Goal: Task Accomplishment & Management: Manage account settings

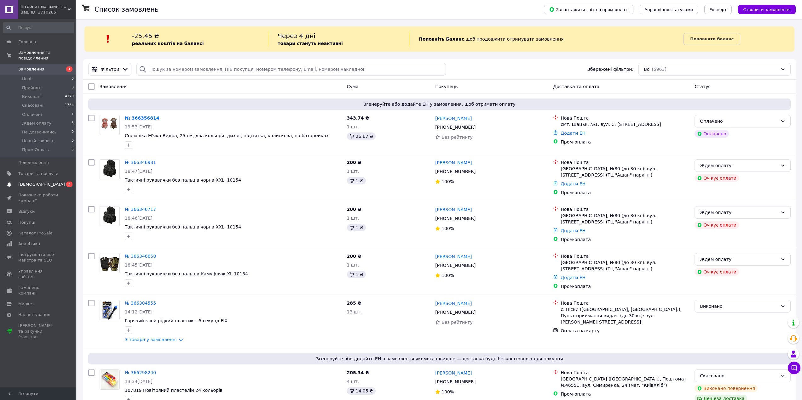
click at [37, 182] on span "[DEMOGRAPHIC_DATA]" at bounding box center [41, 185] width 47 height 6
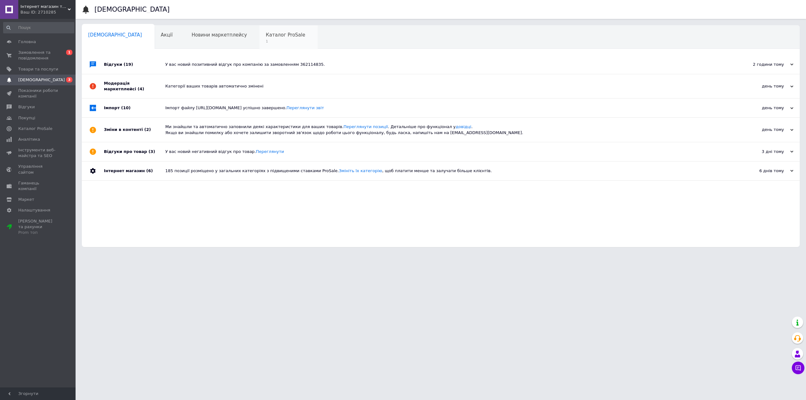
click at [260, 39] on div "Каталог ProSale 1" at bounding box center [289, 38] width 58 height 24
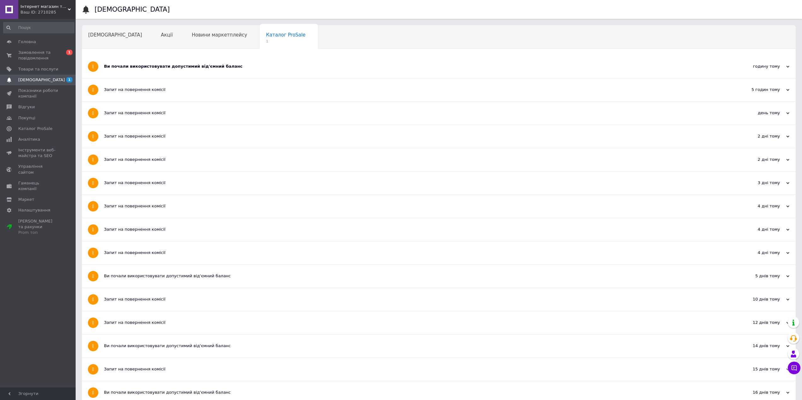
drag, startPoint x: 140, startPoint y: 64, endPoint x: 132, endPoint y: 61, distance: 8.6
click at [140, 65] on div "Ви почали використовувати допустимий від'ємний баланс" at bounding box center [415, 67] width 622 height 6
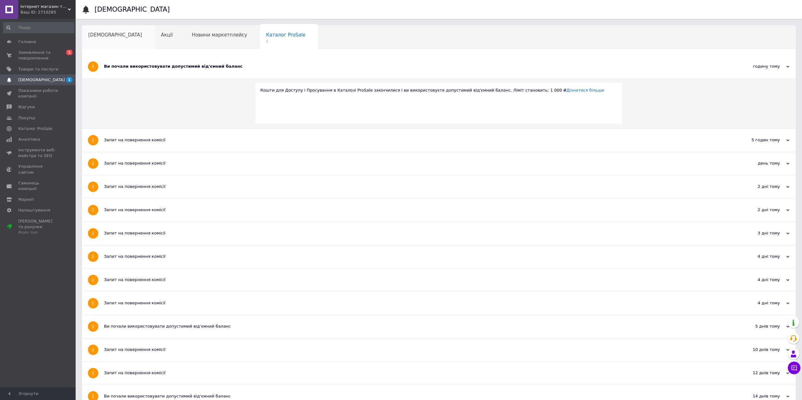
click at [108, 37] on span "[DEMOGRAPHIC_DATA]" at bounding box center [115, 35] width 54 height 6
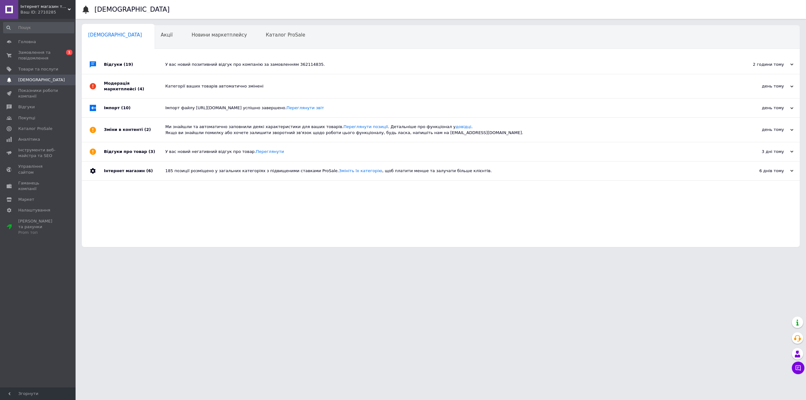
click at [191, 83] on div "Категорії ваших товарів автоматично змінені" at bounding box center [447, 86] width 565 height 6
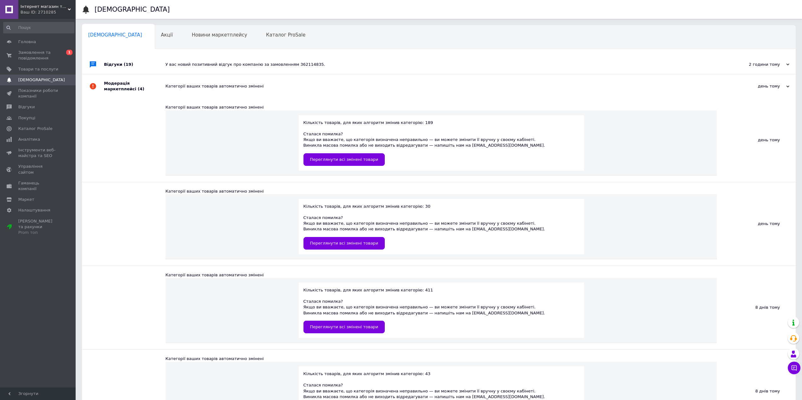
click at [199, 64] on div "У вас новий позитивний відгук про компанію за замовленням 362114835." at bounding box center [445, 65] width 561 height 6
click at [37, 58] on span "Замовлення та повідомлення" at bounding box center [38, 55] width 40 height 11
